Goal: Task Accomplishment & Management: Use online tool/utility

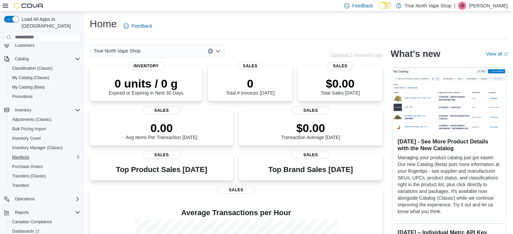
scroll to position [67, 0]
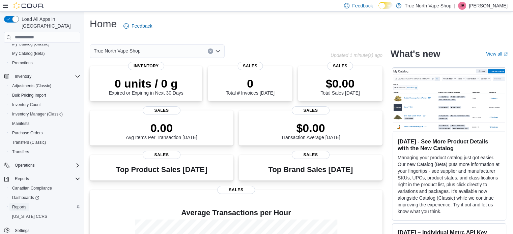
click at [20, 205] on span "Reports" at bounding box center [19, 207] width 14 height 5
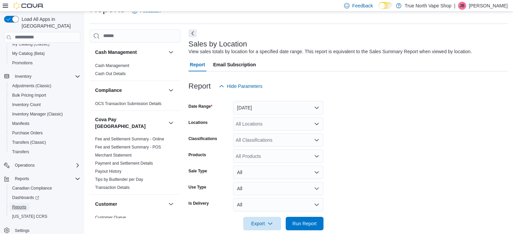
scroll to position [16, 0]
click at [307, 223] on span "Run Report" at bounding box center [304, 223] width 24 height 7
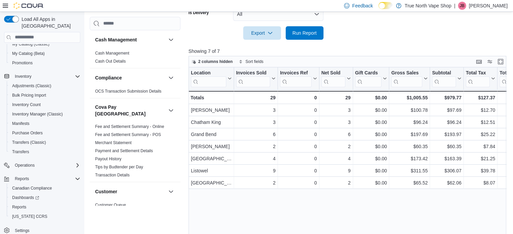
scroll to position [220, 0]
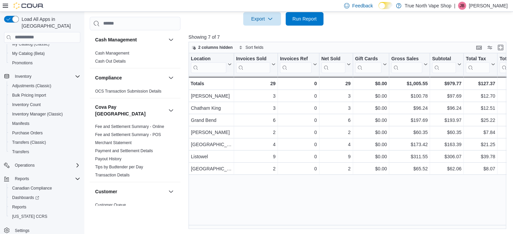
click at [489, 3] on p "[PERSON_NAME]" at bounding box center [488, 6] width 39 height 8
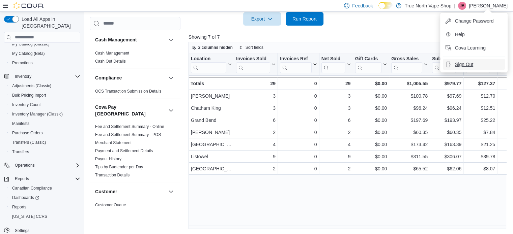
click at [465, 65] on span "Sign Out" at bounding box center [464, 64] width 18 height 7
